Goal: Task Accomplishment & Management: Manage account settings

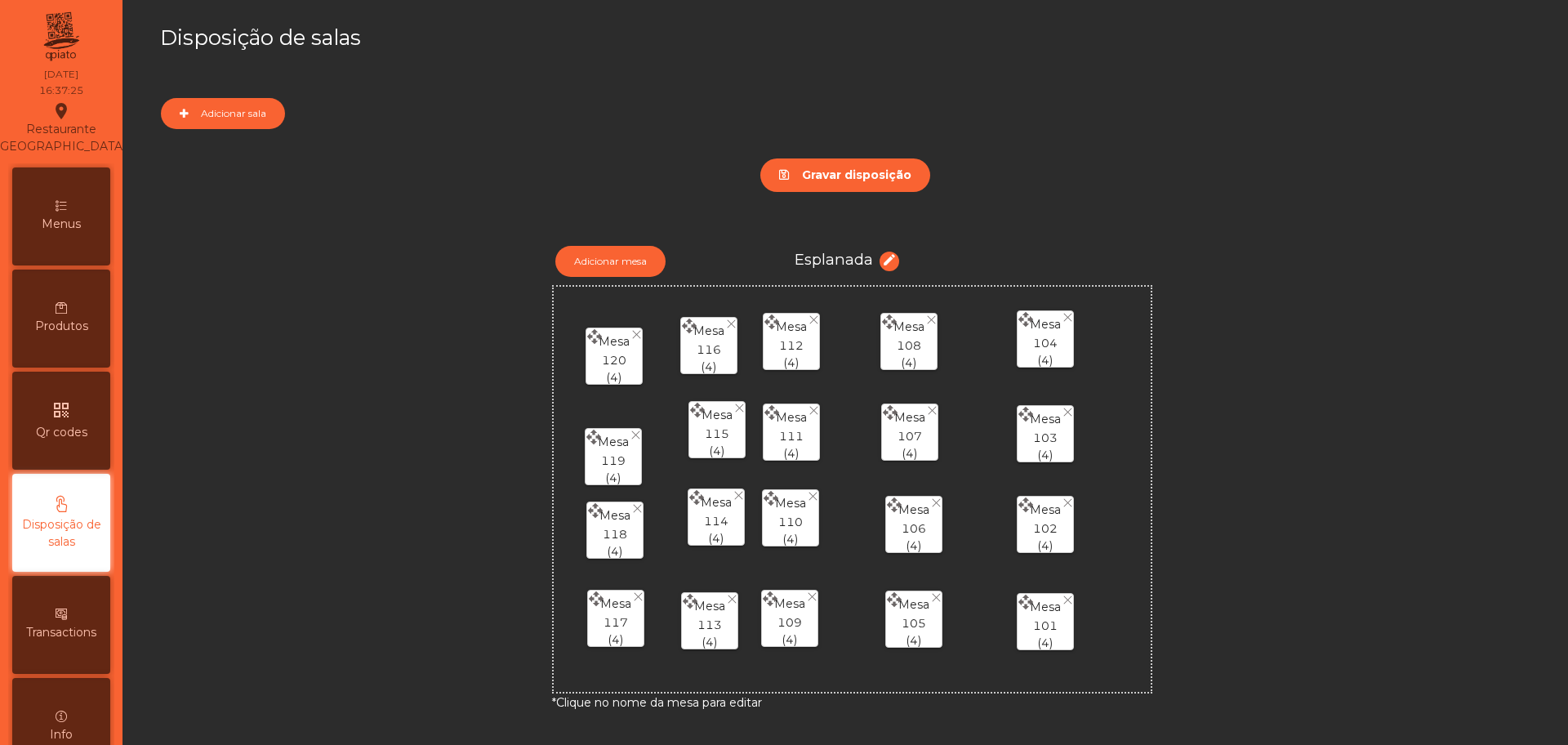
click at [96, 641] on span "Transactions" at bounding box center [61, 633] width 70 height 17
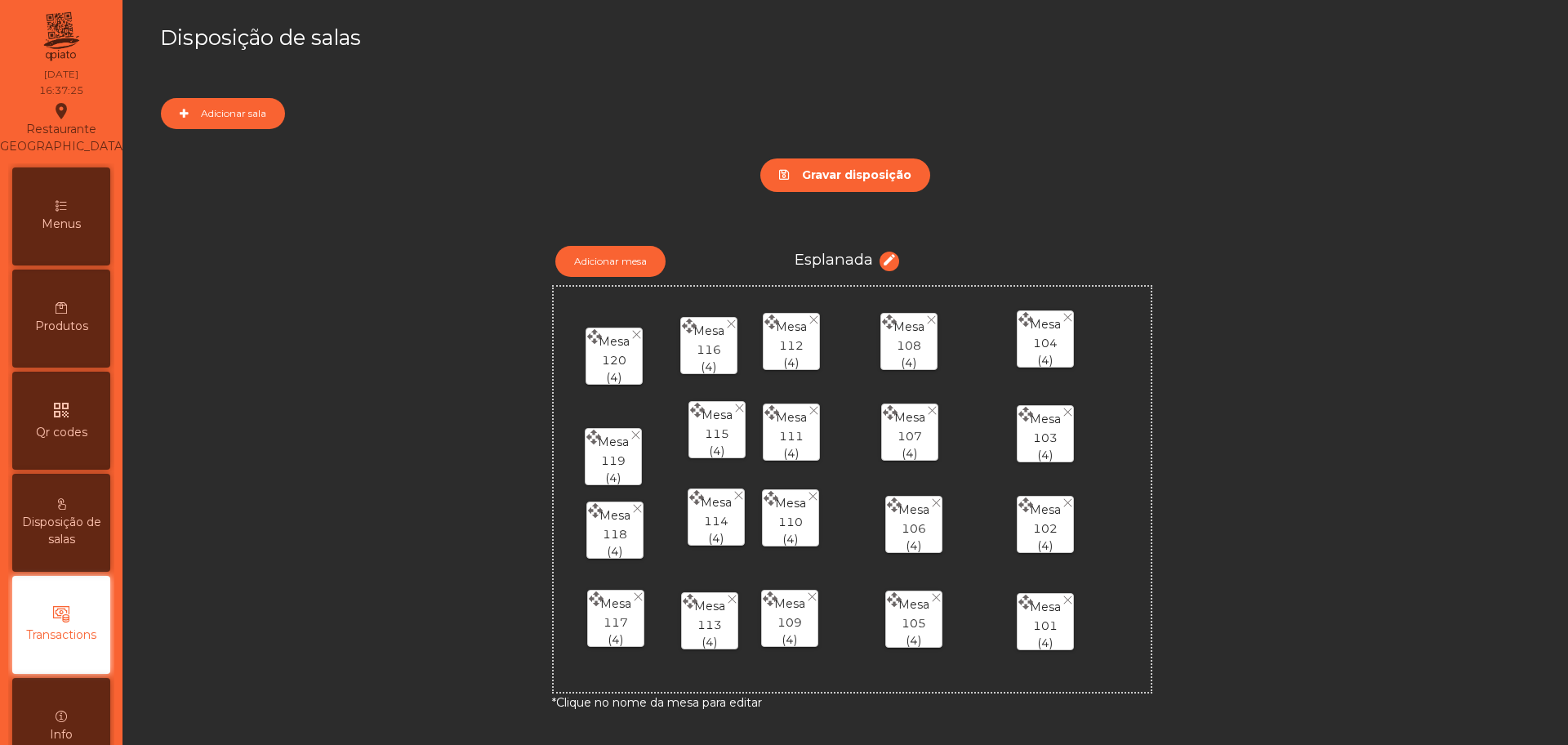
scroll to position [162, 0]
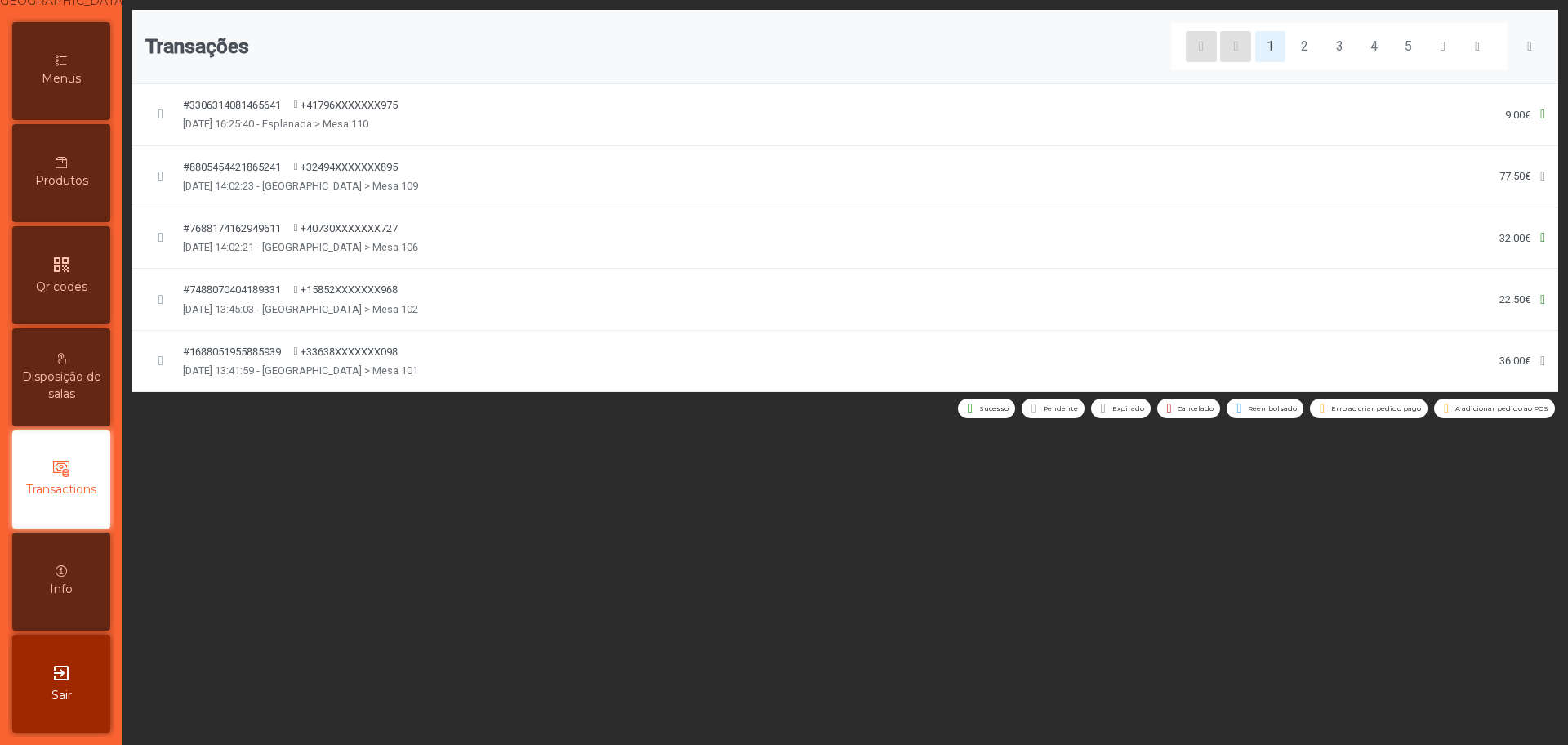
click at [972, 124] on div "#3306314081465641 +41796XXXXXXX975 14/10 16:25:40 - Esplanada > Mesa 110 9.00€" at bounding box center [845, 114] width 1399 height 34
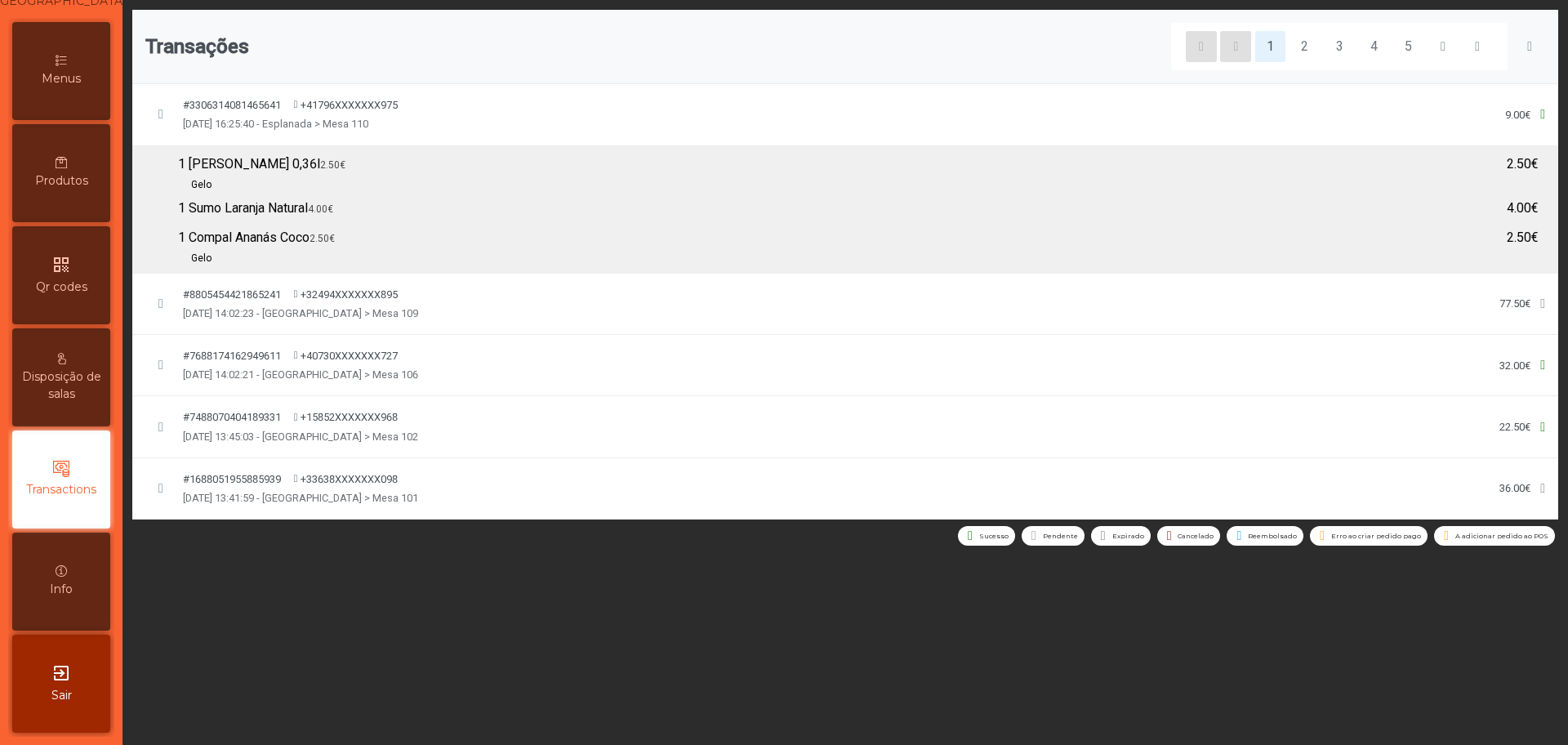
click at [470, 302] on div "#8805454421865241 +32494XXXXXXX895 14/10 14:02:23 - Esplanada > Mesa 109 77.50€" at bounding box center [845, 304] width 1399 height 34
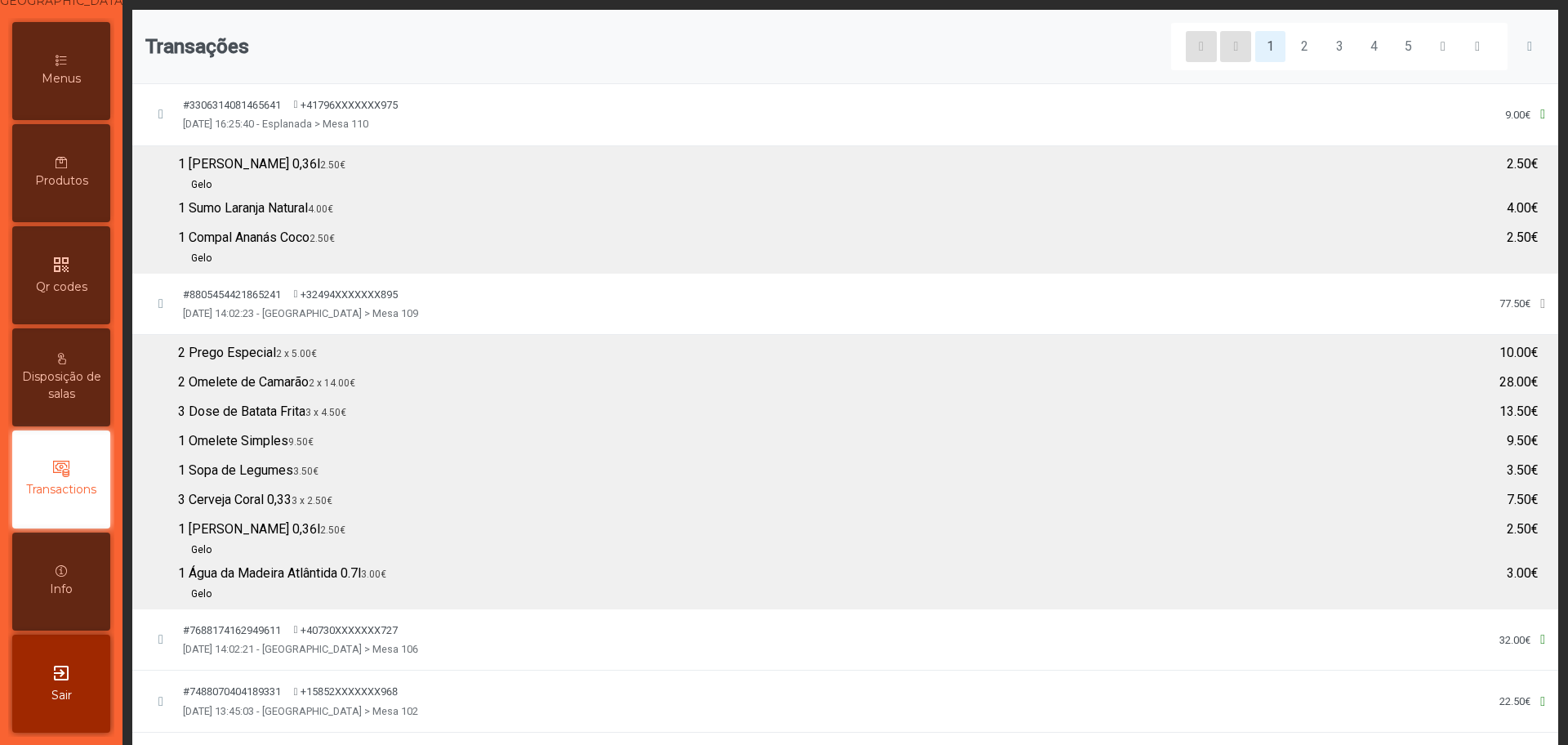
click at [470, 290] on div "#8805454421865241 +32494XXXXXXX895 14/10 14:02:23 - Esplanada > Mesa 109 77.50€" at bounding box center [845, 304] width 1399 height 34
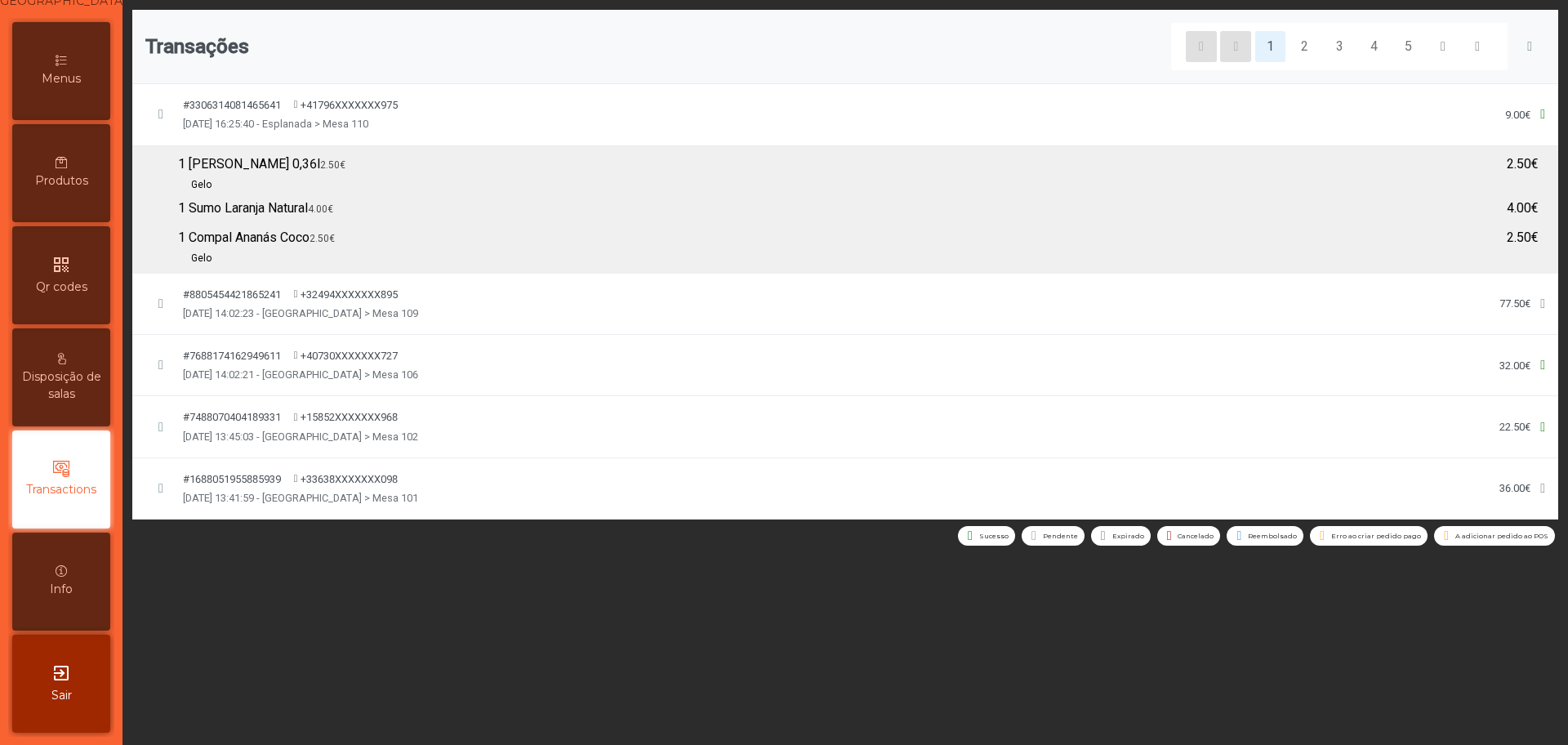
click at [470, 290] on div "#8805454421865241 +32494XXXXXXX895 14/10 14:02:23 - Esplanada > Mesa 109 77.50€" at bounding box center [845, 304] width 1399 height 34
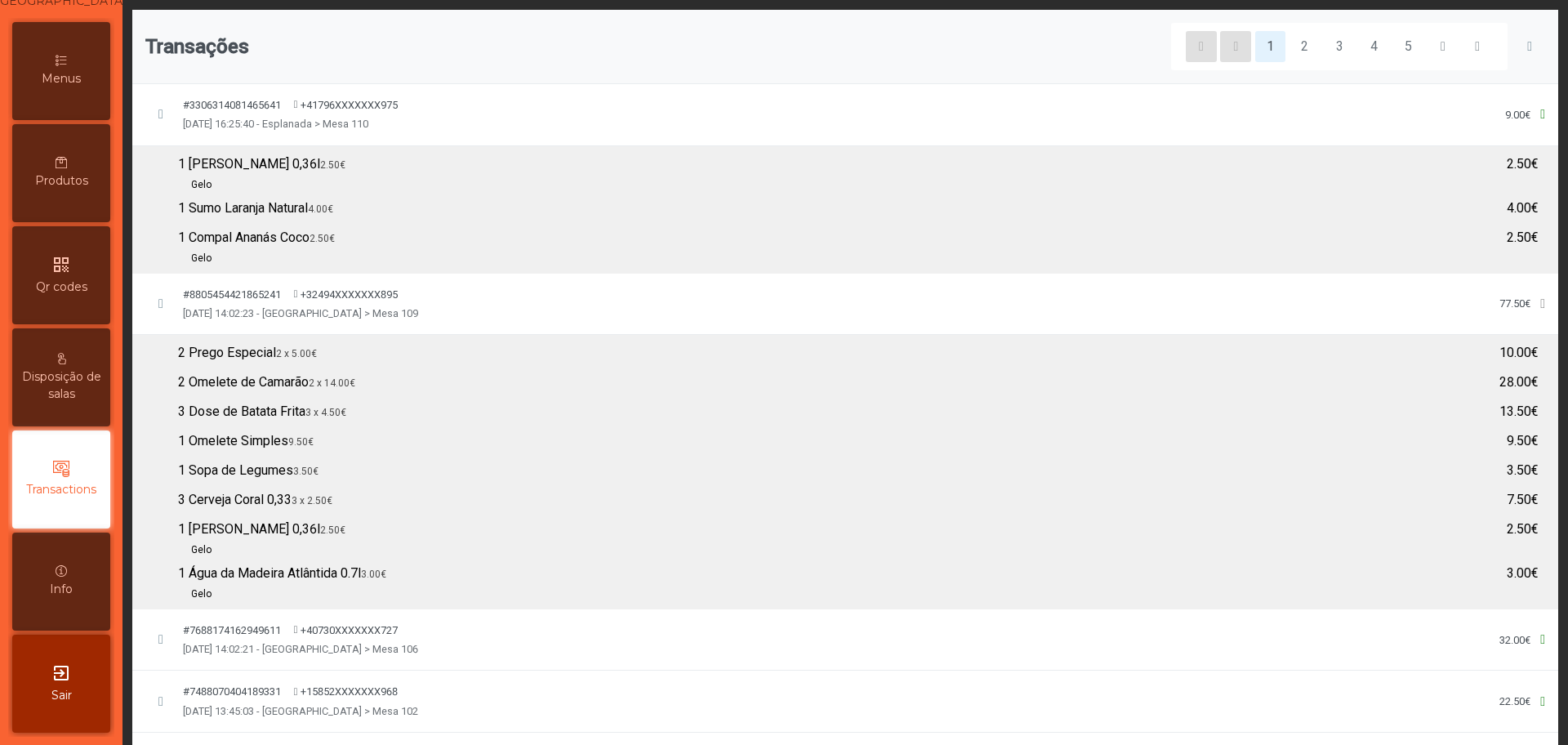
click at [309, 122] on span "[DATE] 16:25:40 - Esplanada > Mesa 110" at bounding box center [275, 124] width 186 height 15
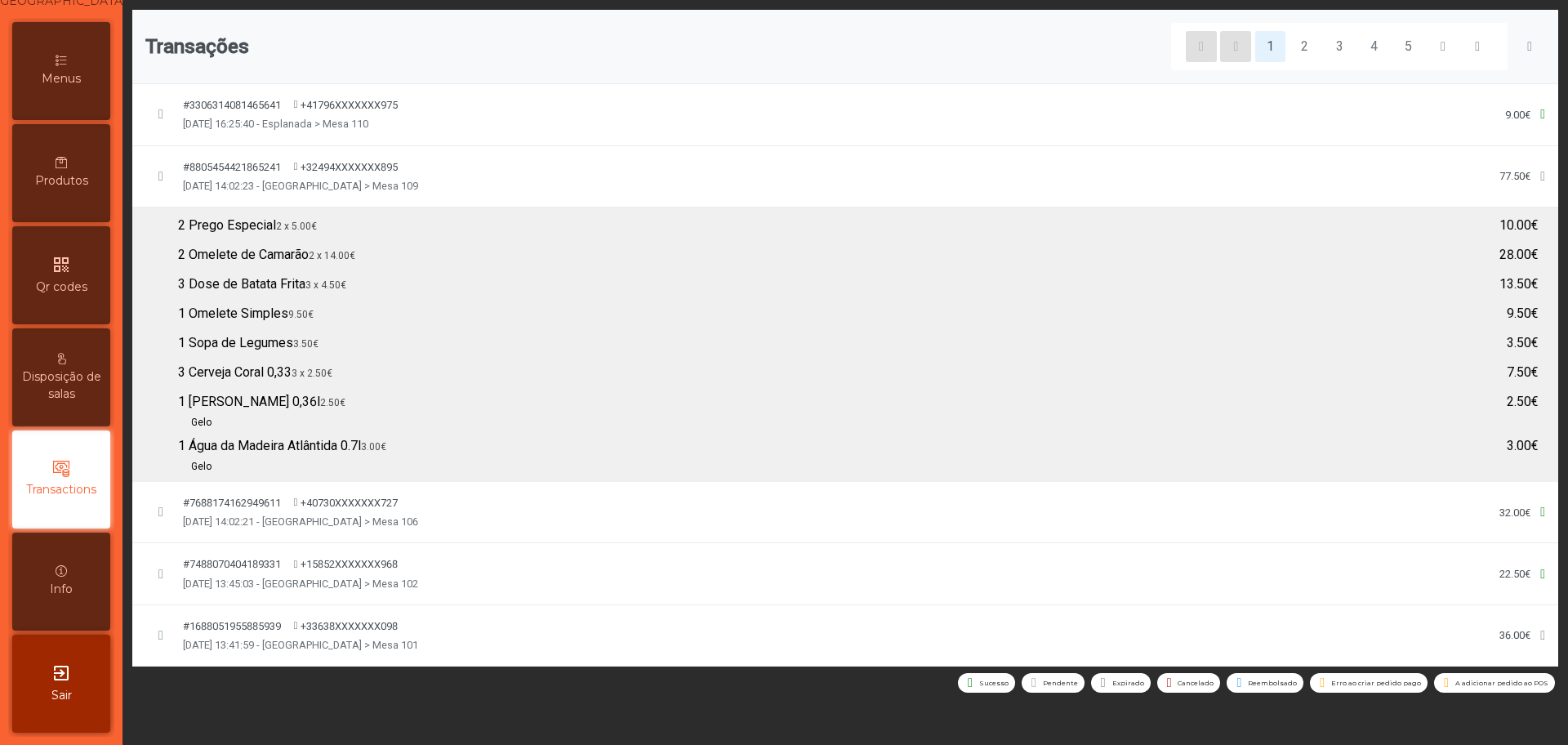
click at [339, 178] on span "[DATE] 14:02:23 - [GEOGRAPHIC_DATA] > Mesa 109" at bounding box center [300, 186] width 235 height 15
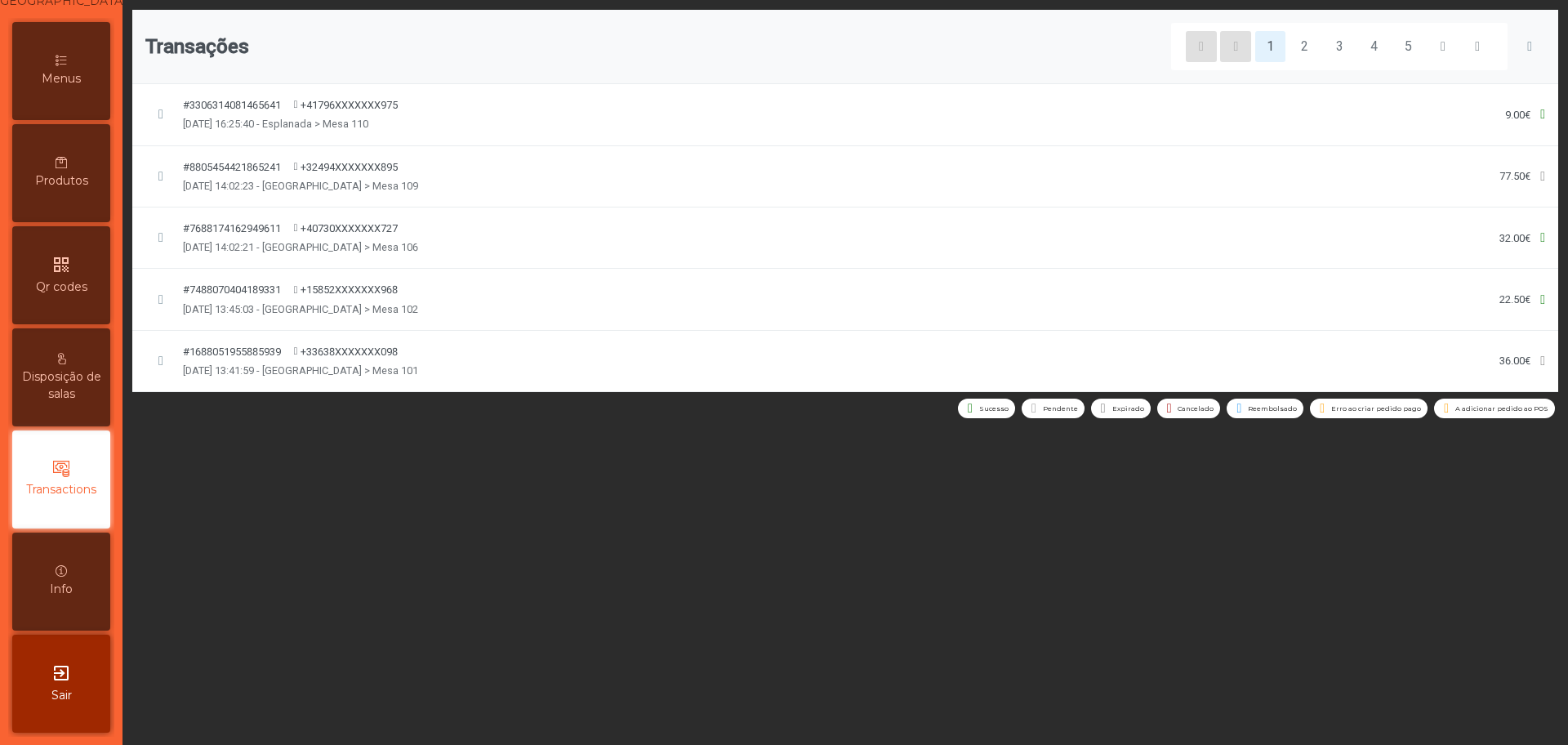
click at [339, 178] on span "[DATE] 14:02:23 - [GEOGRAPHIC_DATA] > Mesa 109" at bounding box center [300, 186] width 235 height 15
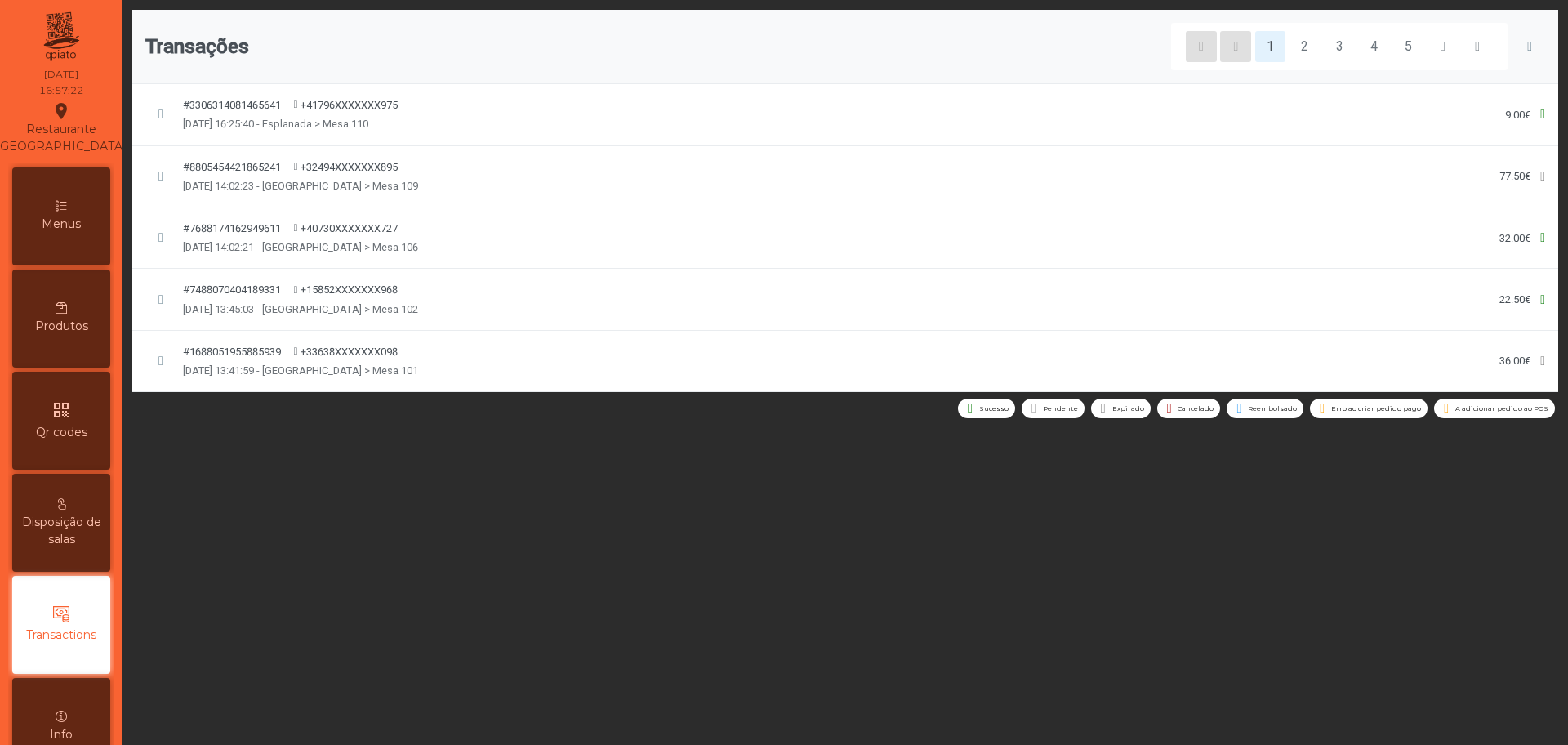
click at [70, 622] on icon at bounding box center [60, 614] width 16 height 16
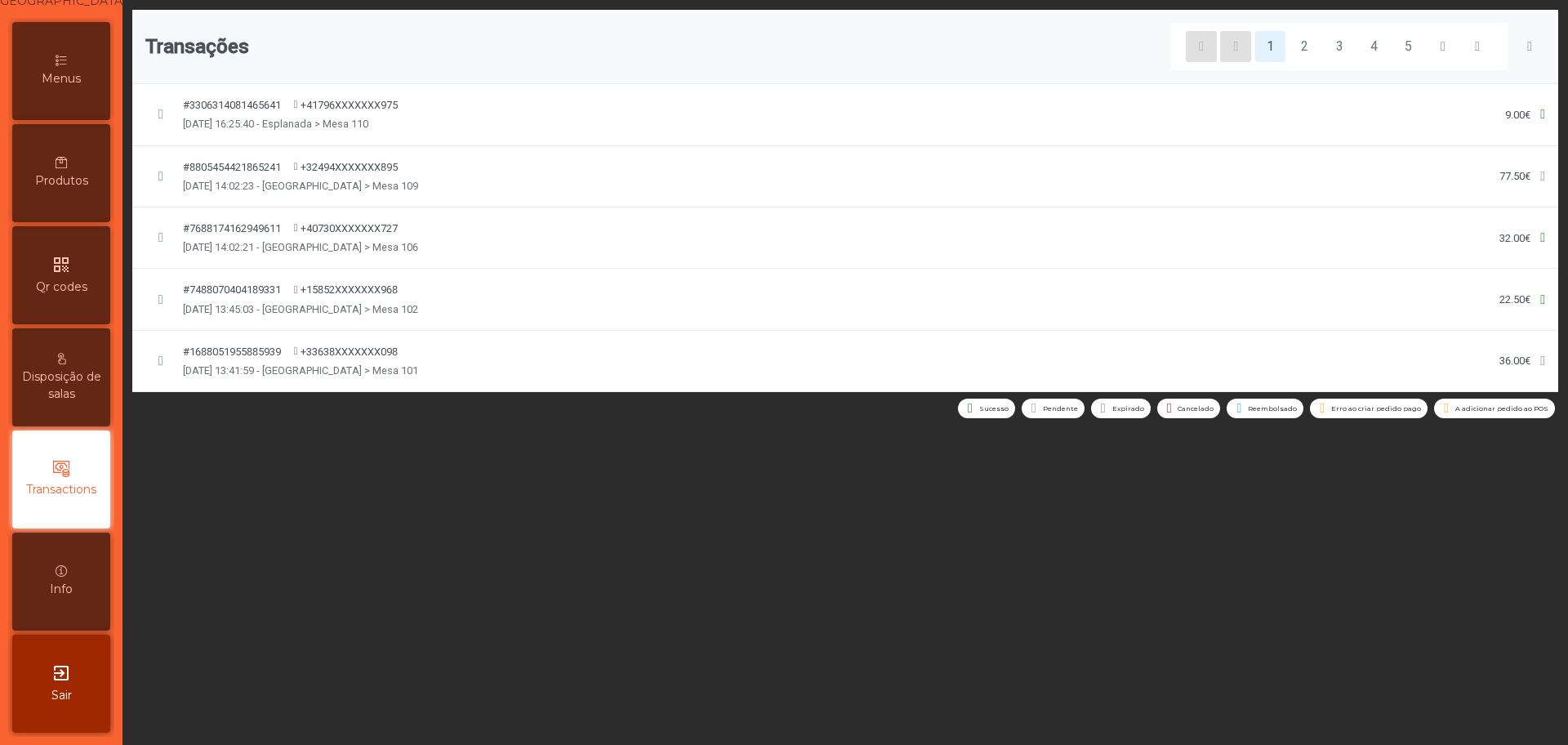
click at [68, 496] on span "Transactions" at bounding box center [61, 489] width 70 height 17
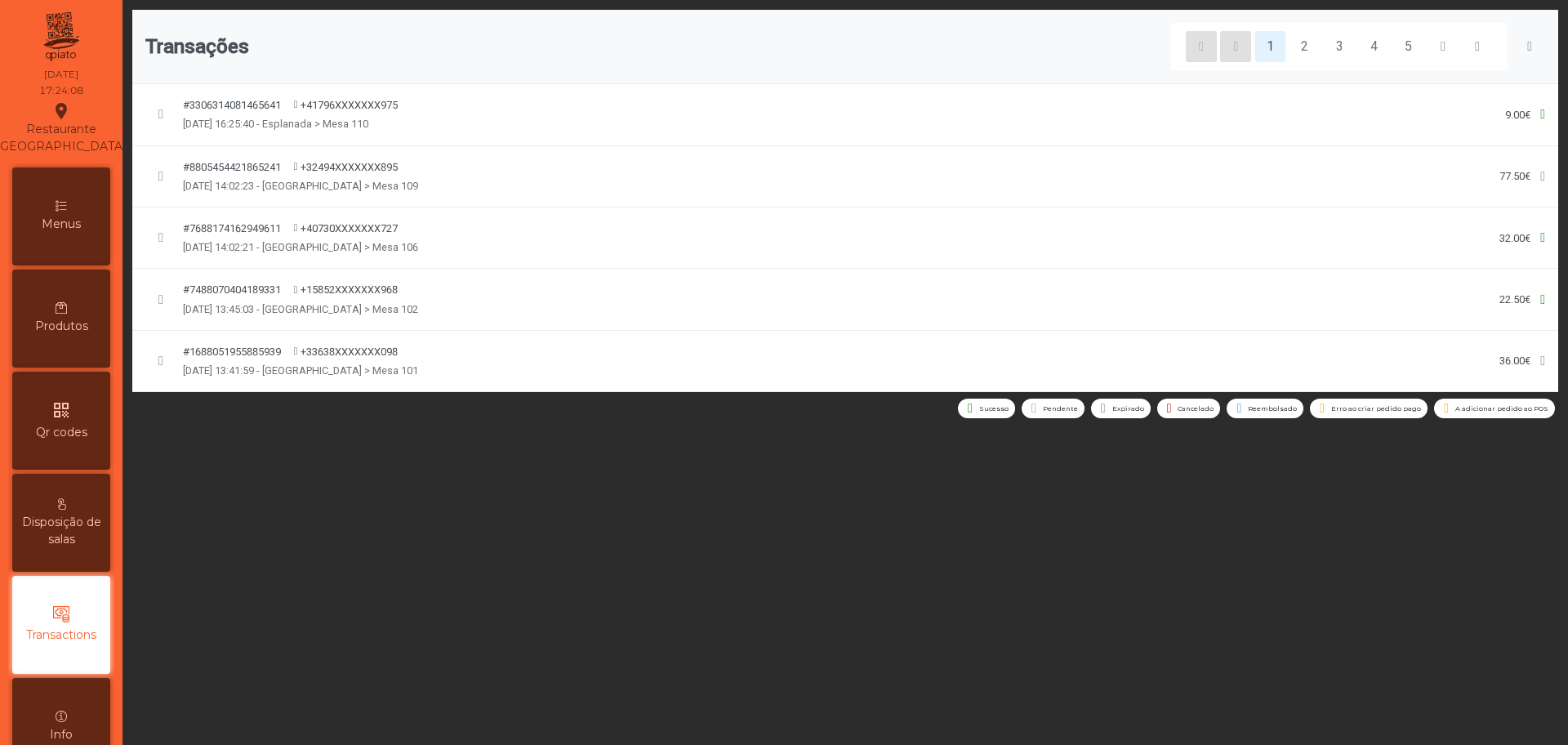
click at [62, 420] on icon "qr_code" at bounding box center [61, 409] width 20 height 20
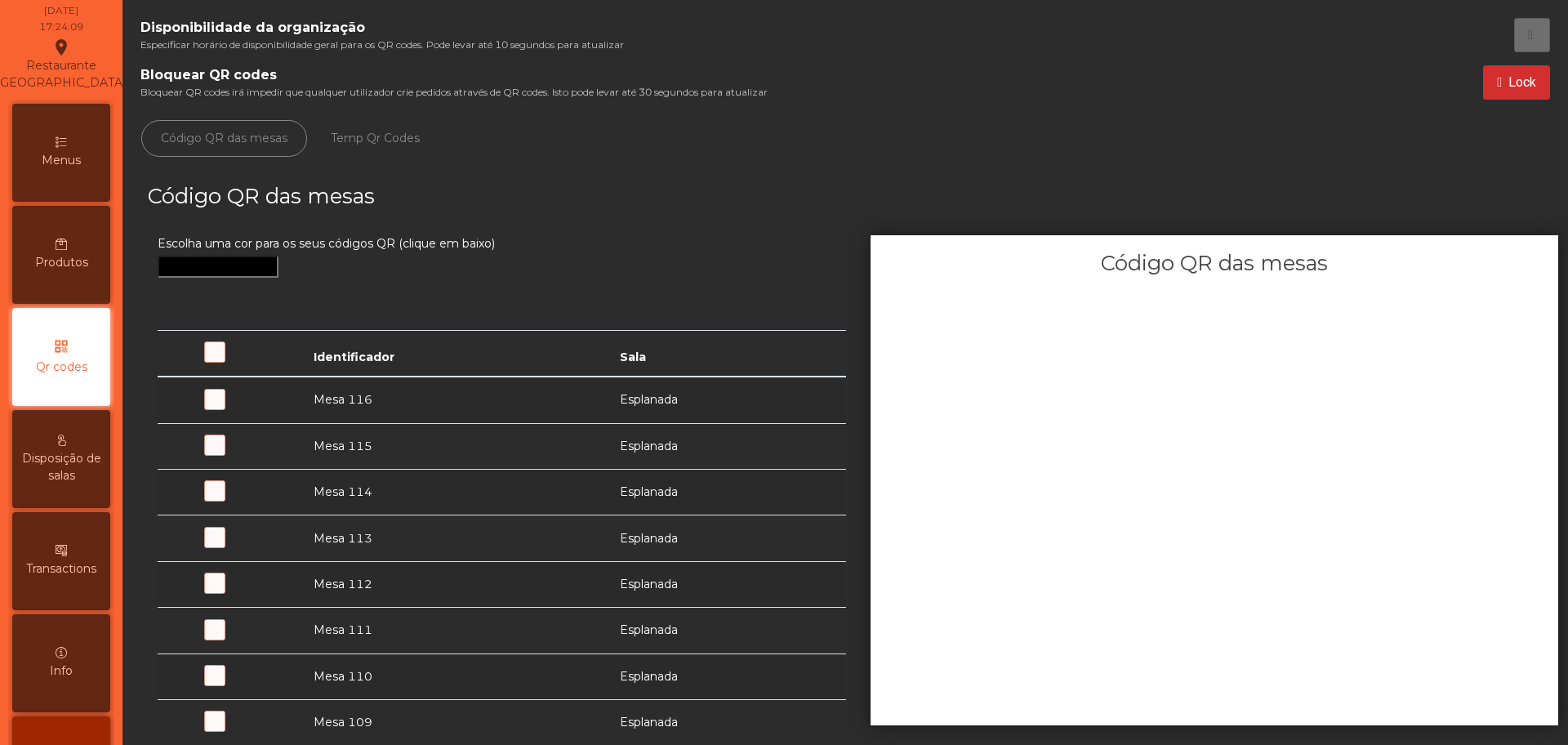
scroll to position [65, 0]
click at [1509, 84] on span "Lock" at bounding box center [1522, 82] width 27 height 20
